Goal: Find specific page/section: Find specific page/section

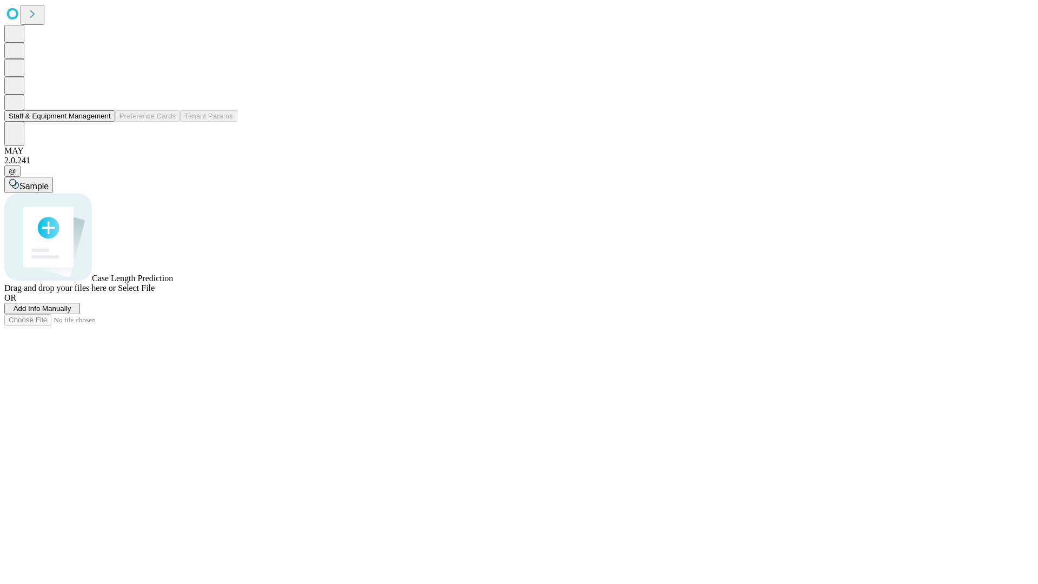
click at [103, 122] on button "Staff & Equipment Management" at bounding box center [59, 115] width 111 height 11
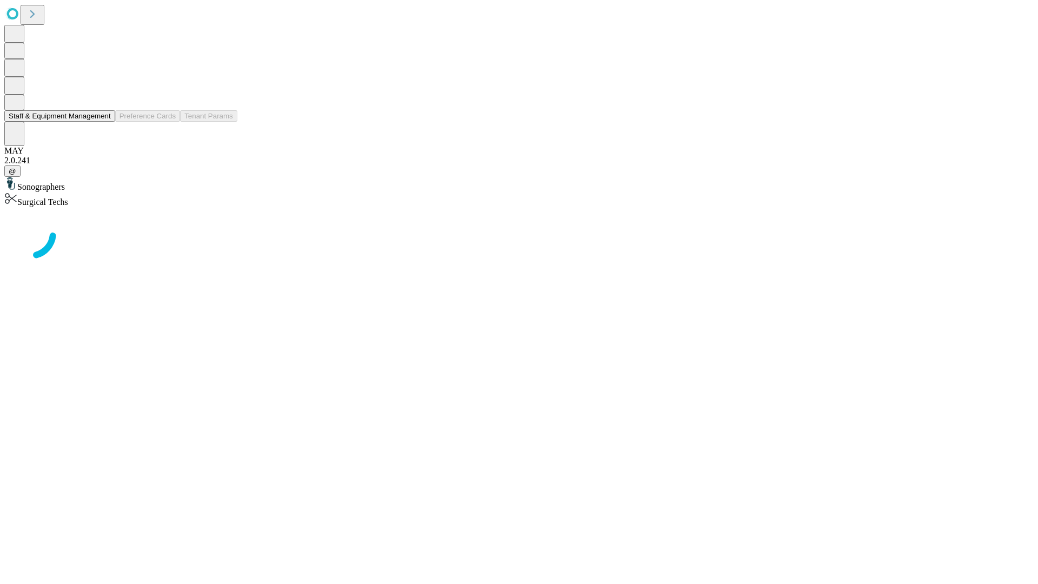
click at [103, 122] on button "Staff & Equipment Management" at bounding box center [59, 115] width 111 height 11
